Goal: Transaction & Acquisition: Purchase product/service

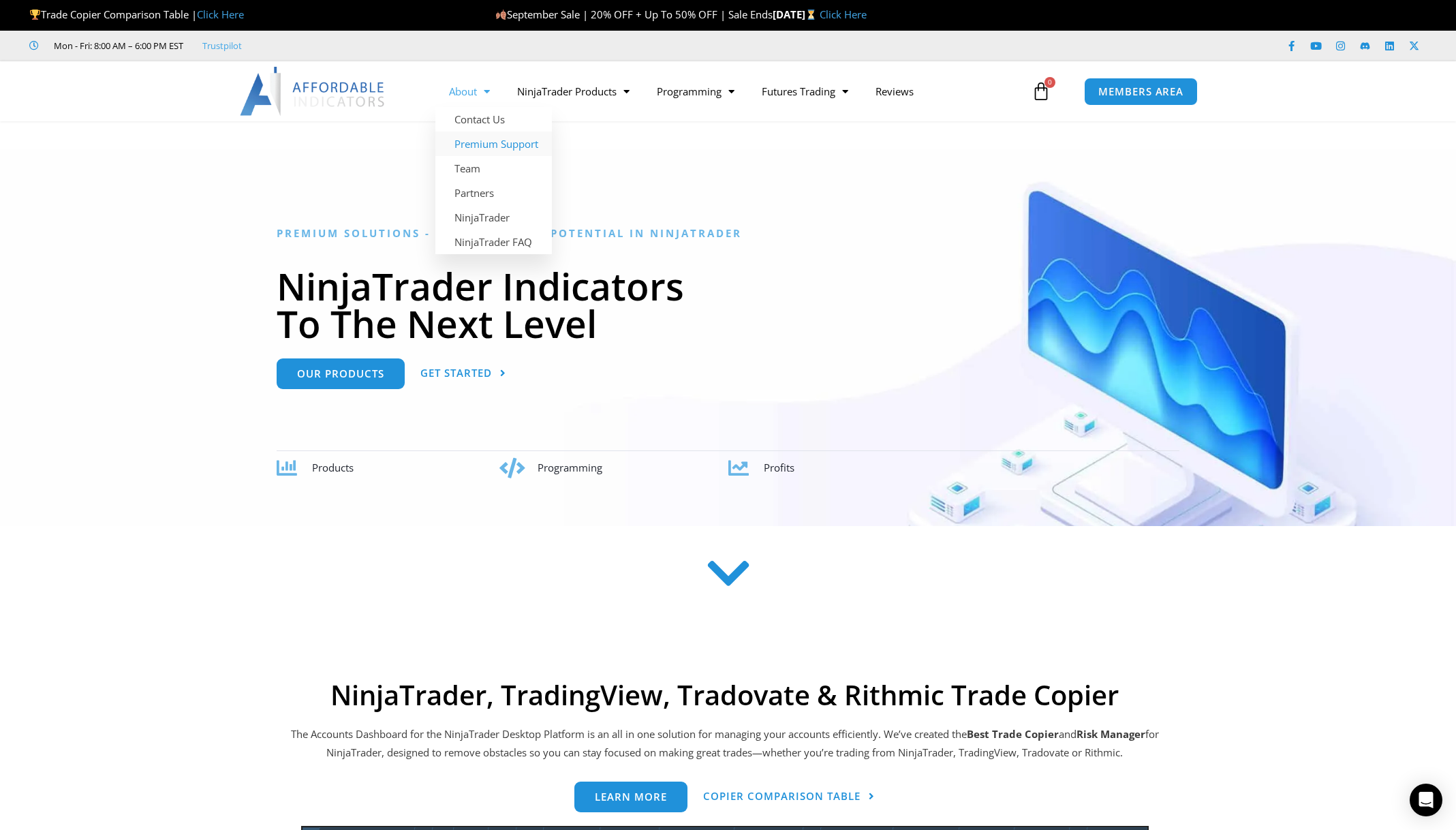
click at [497, 142] on link "Premium Support" at bounding box center [493, 144] width 117 height 25
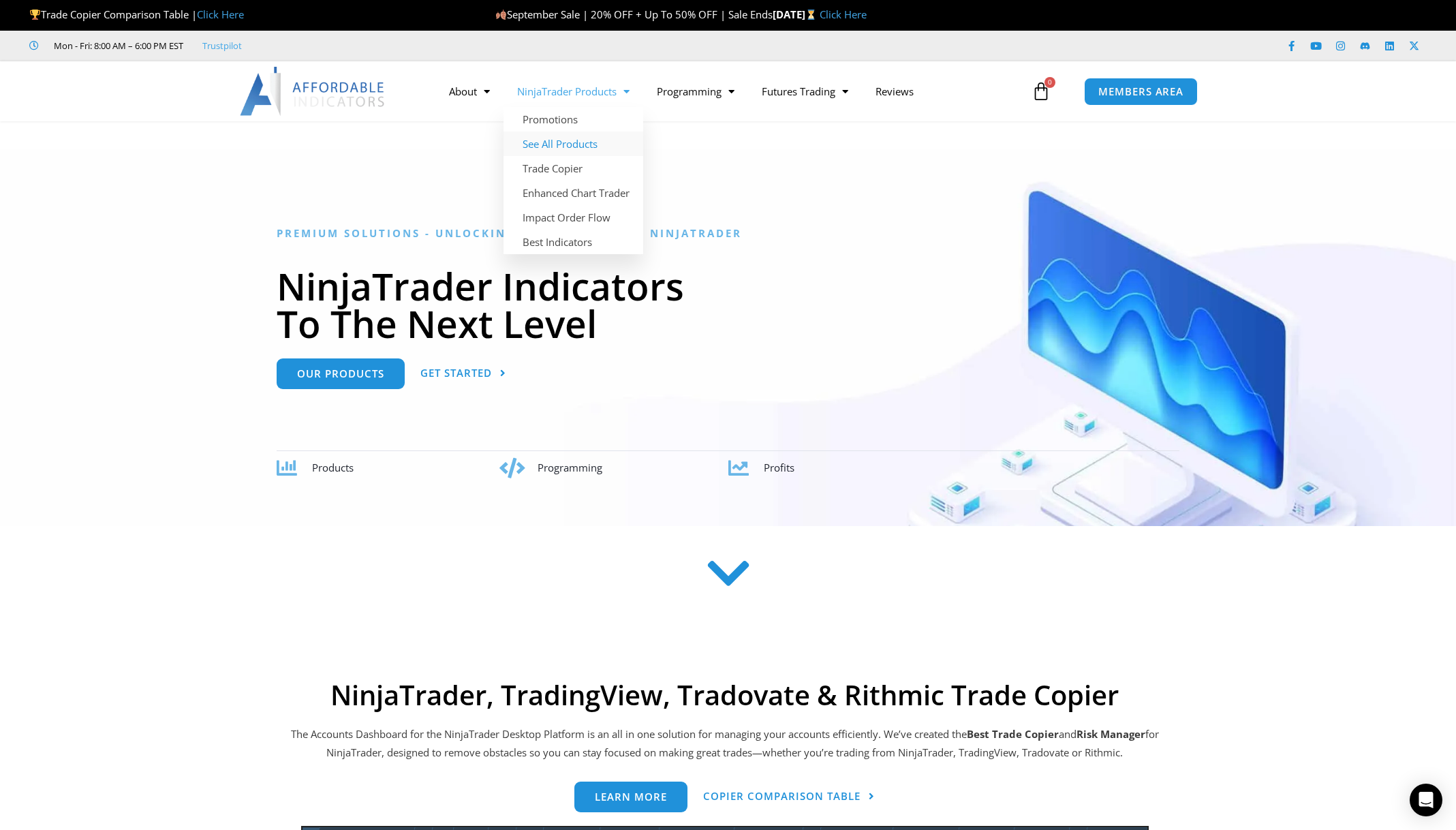
click at [569, 142] on link "See All Products" at bounding box center [573, 144] width 140 height 25
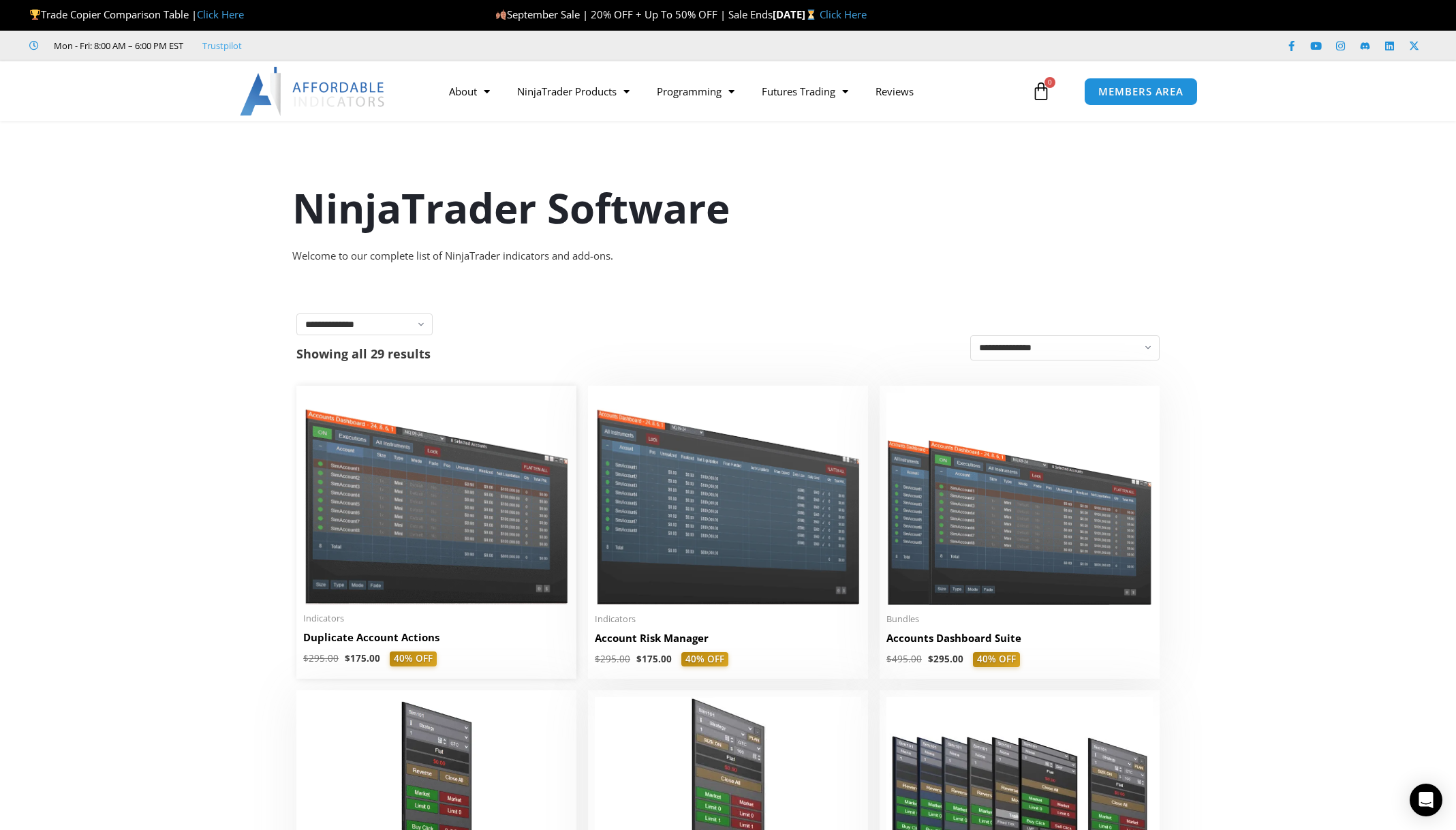
click at [415, 521] on img at bounding box center [437, 498] width 266 height 212
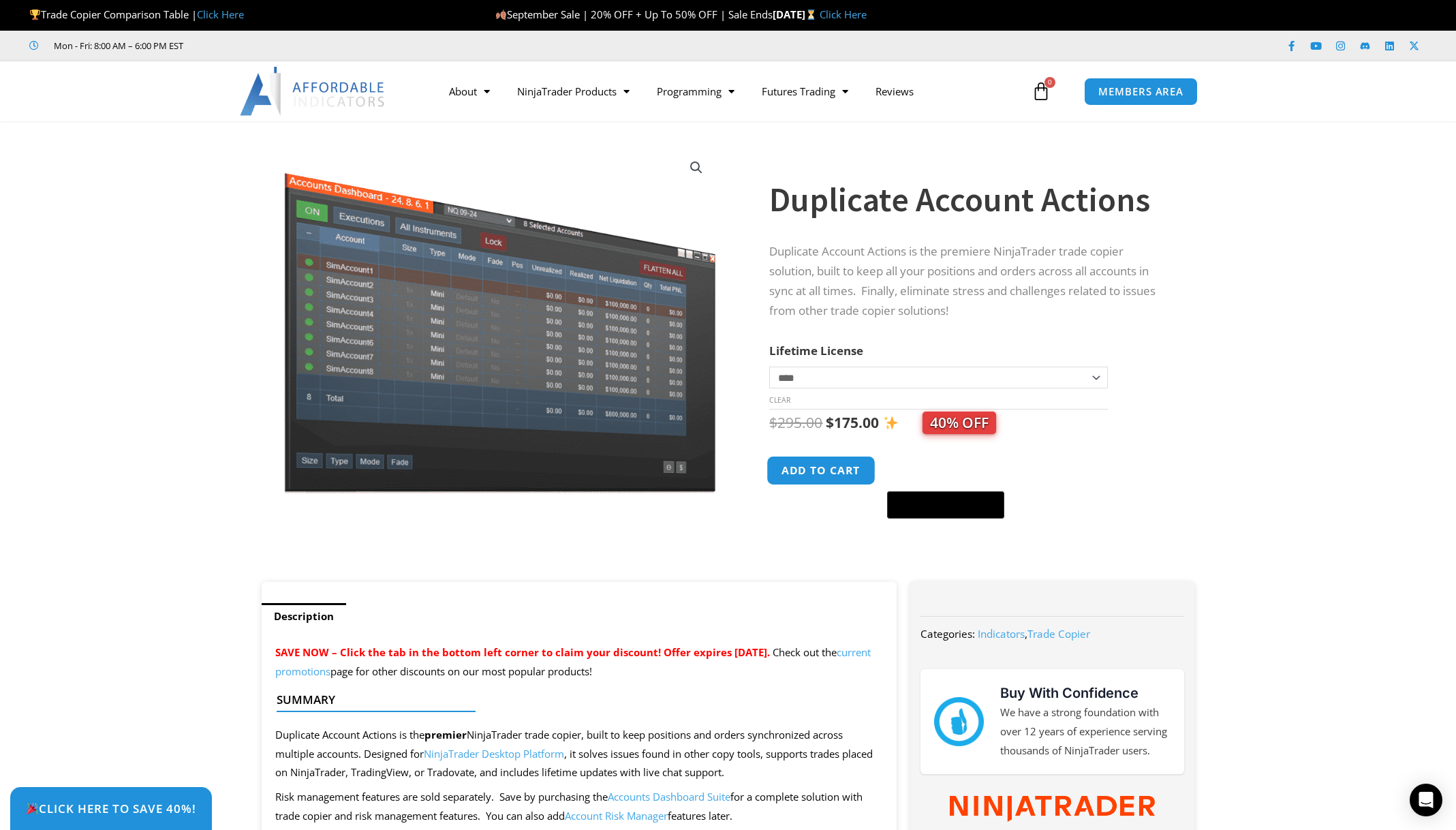
click at [841, 473] on button "Add to cart" at bounding box center [822, 470] width 109 height 29
click at [813, 472] on button "Add to cart" at bounding box center [822, 470] width 109 height 29
click at [833, 470] on button "Add to cart" at bounding box center [822, 470] width 109 height 29
click at [831, 470] on button "Add to cart" at bounding box center [822, 470] width 109 height 29
click at [804, 472] on button "Add to cart" at bounding box center [822, 470] width 109 height 29
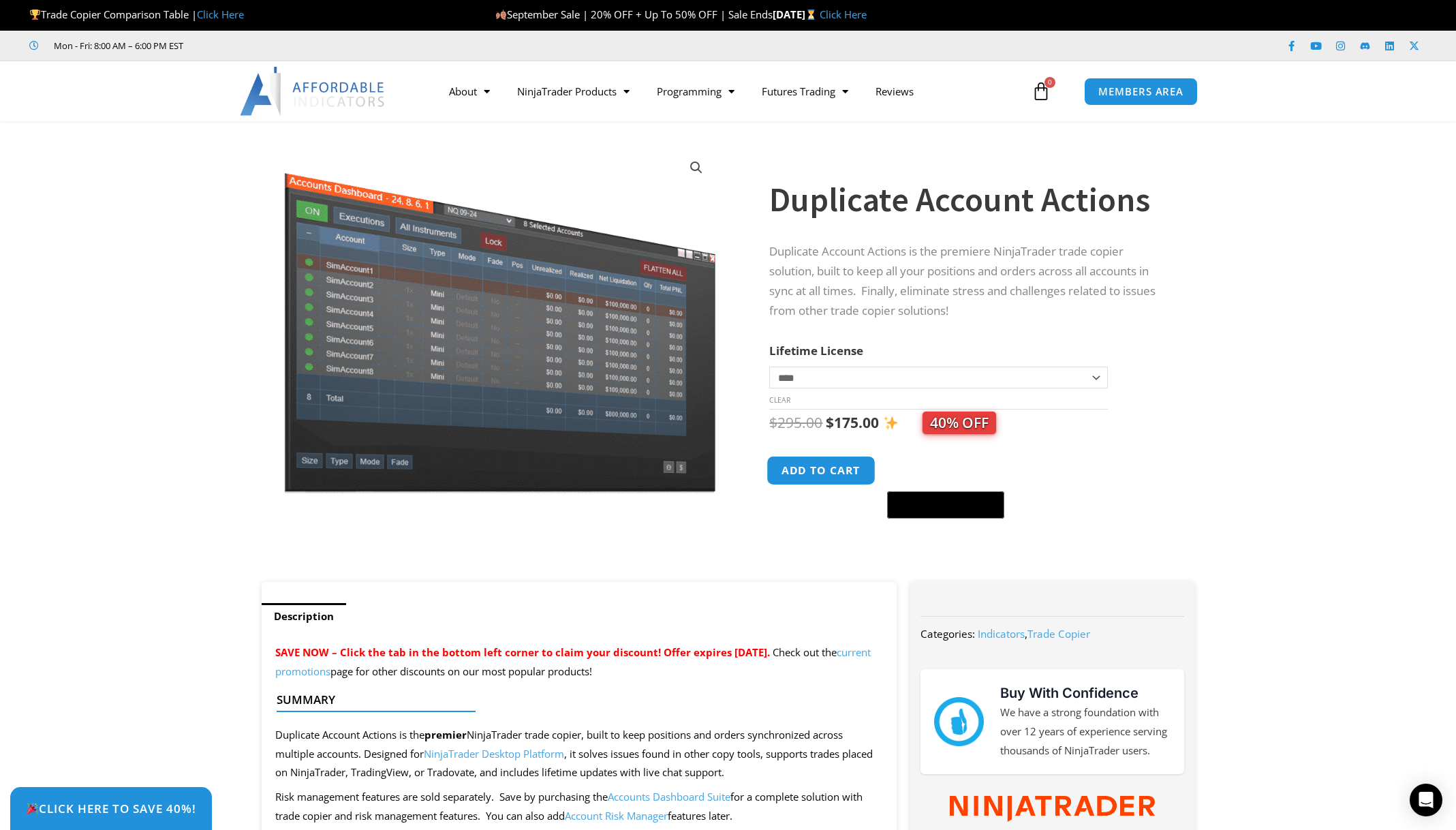
click at [833, 477] on button "Add to cart" at bounding box center [822, 470] width 109 height 29
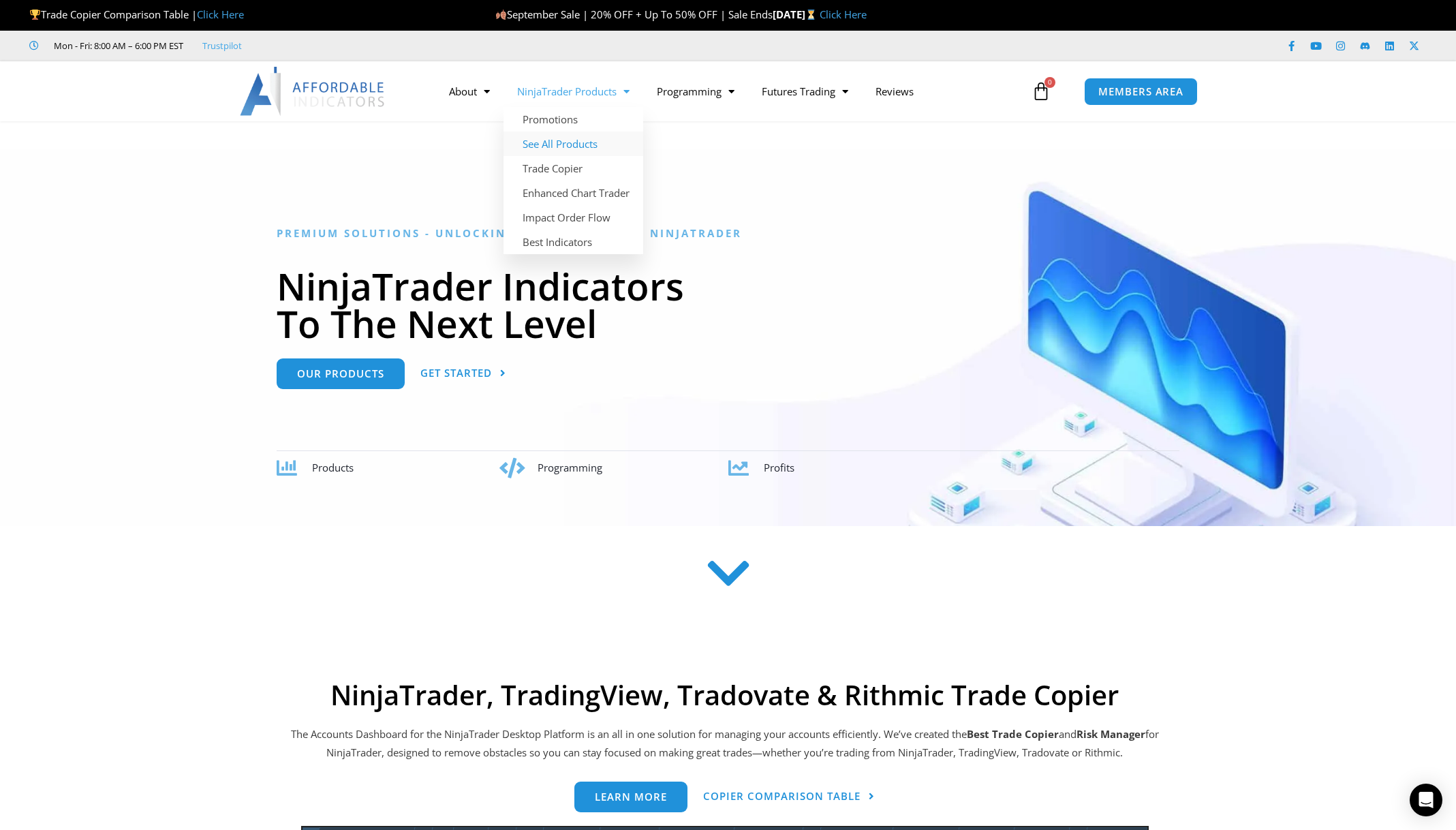
click at [592, 143] on link "See All Products" at bounding box center [573, 144] width 140 height 25
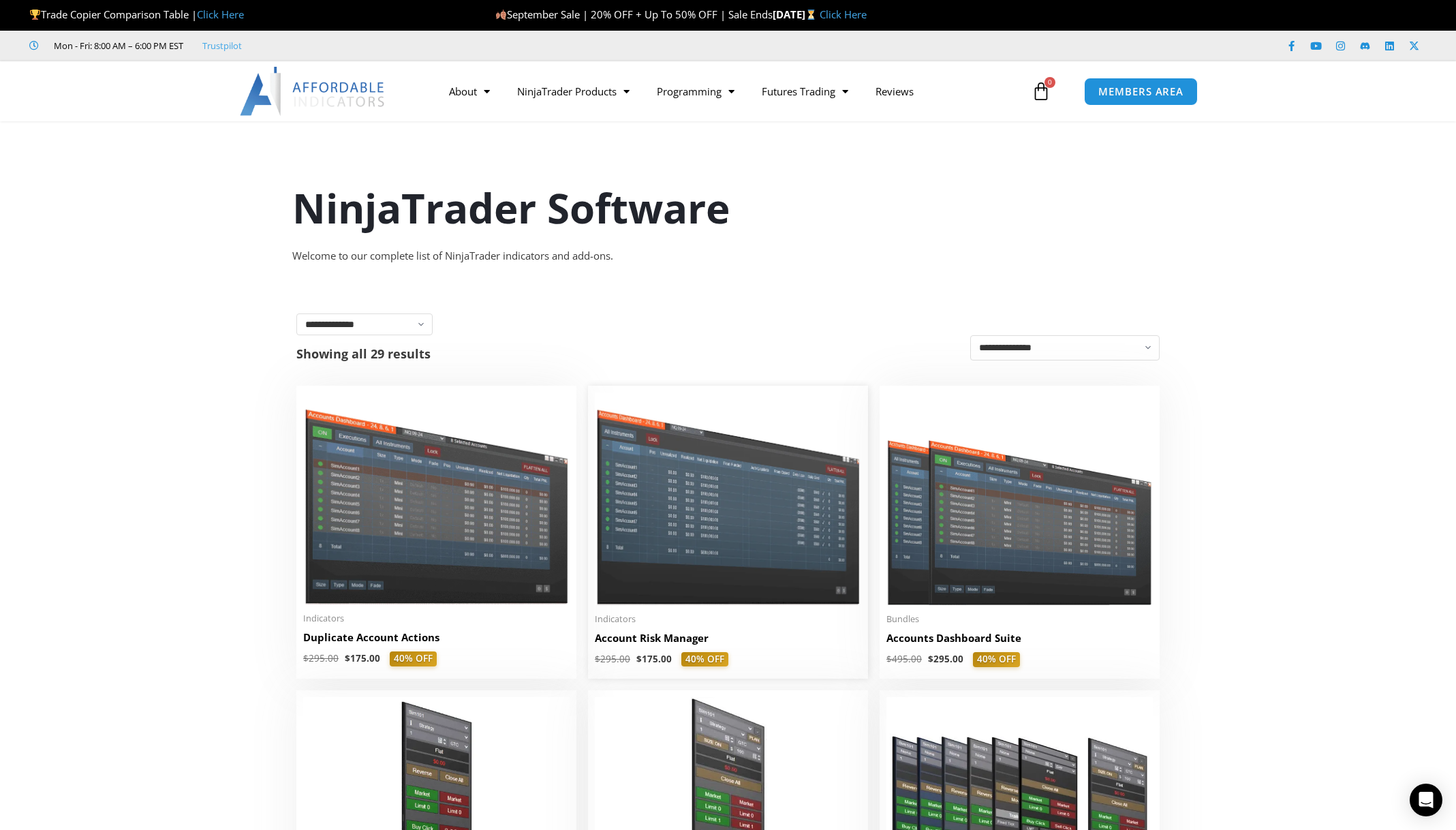
click at [816, 570] on img at bounding box center [728, 498] width 266 height 212
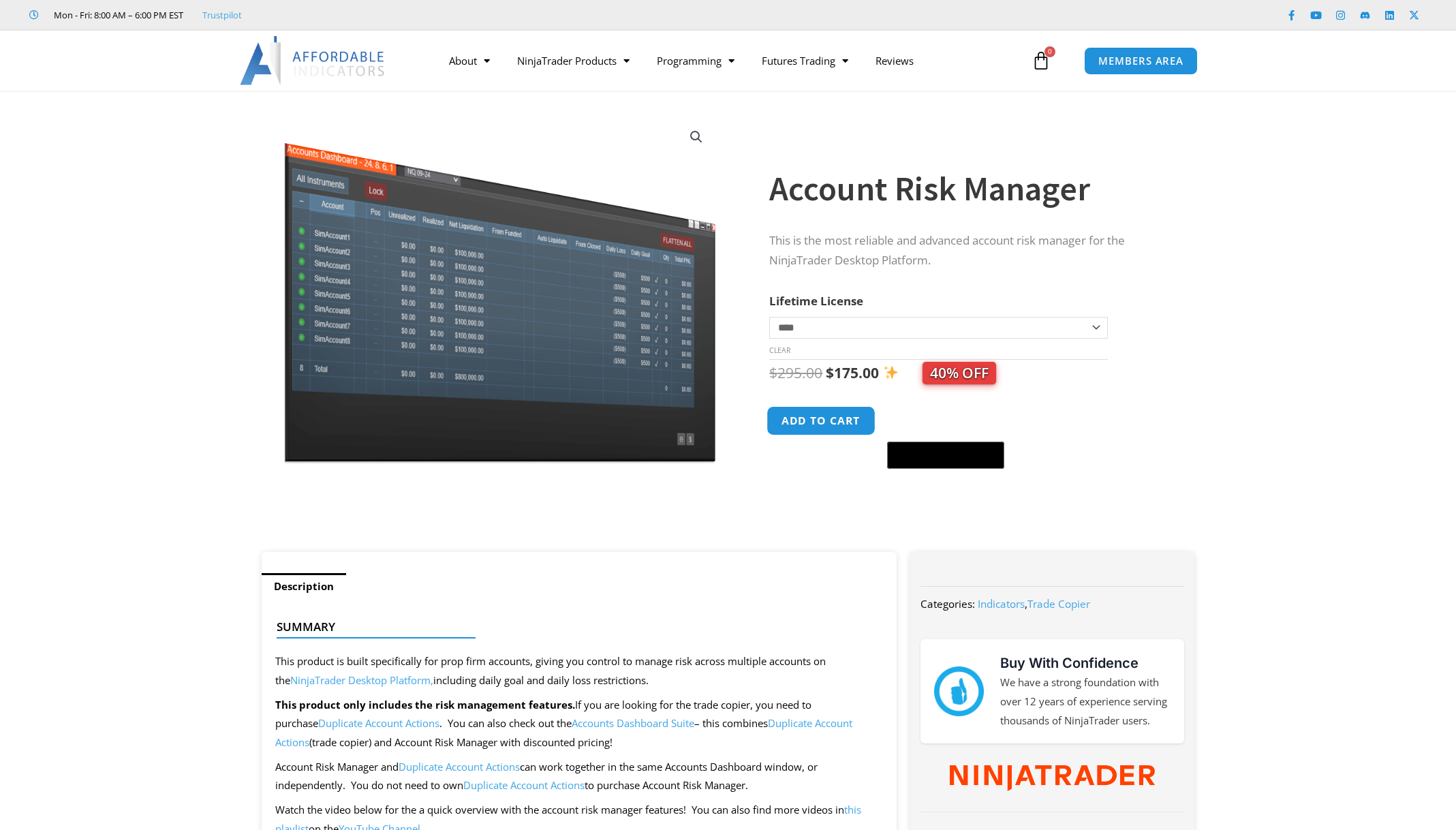
click at [833, 422] on button "Add to cart" at bounding box center [822, 420] width 109 height 29
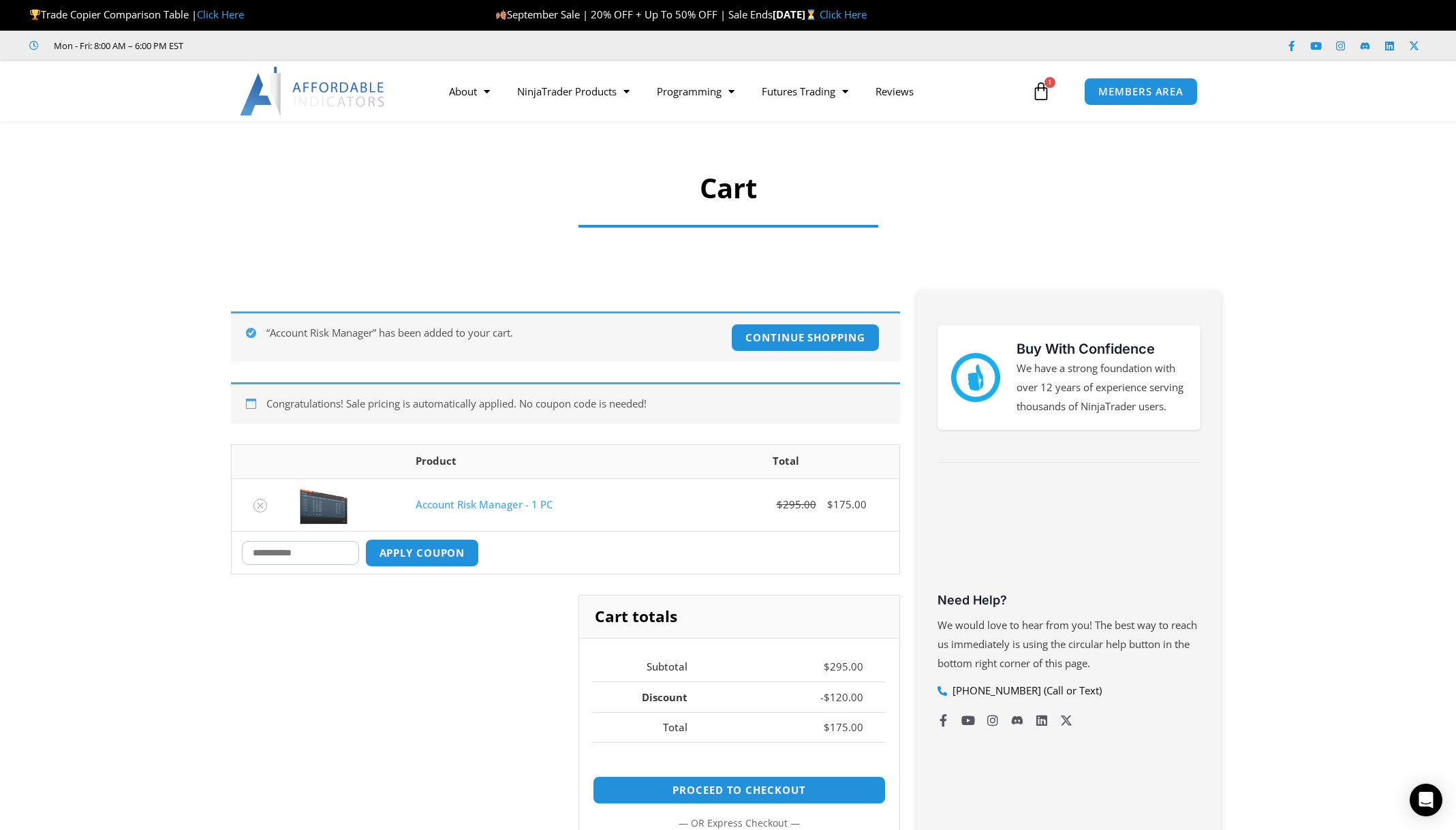
click at [337, 96] on img at bounding box center [313, 91] width 146 height 49
